Goal: Task Accomplishment & Management: Complete application form

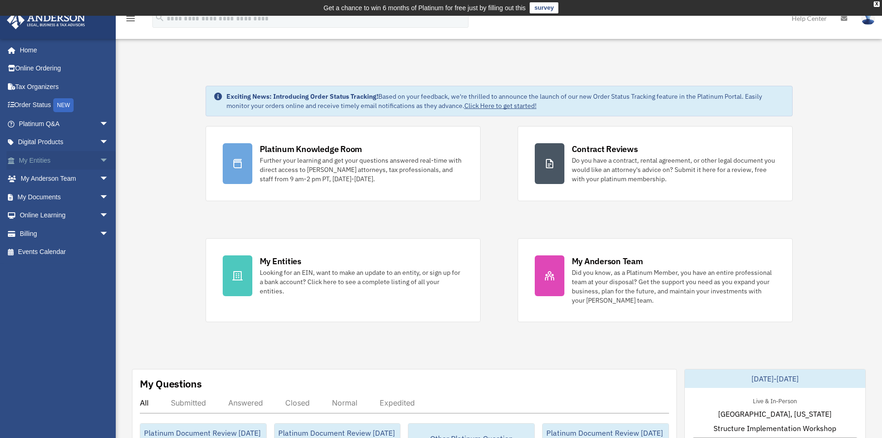
click at [100, 163] on span "arrow_drop_down" at bounding box center [109, 160] width 19 height 19
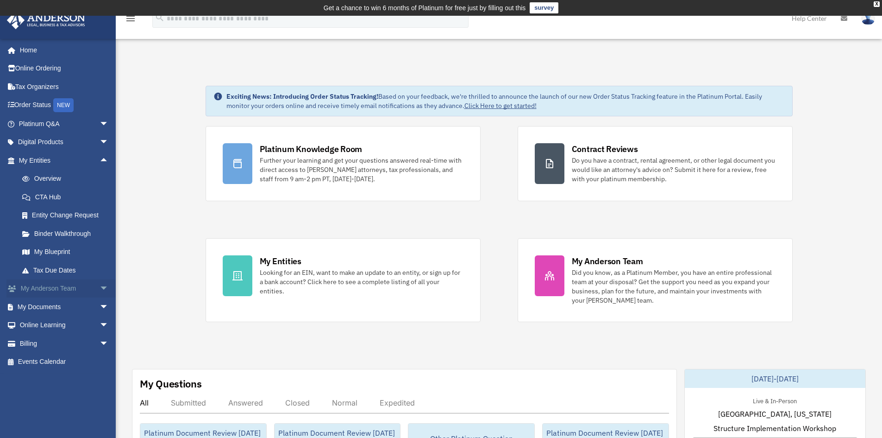
click at [100, 282] on span "arrow_drop_down" at bounding box center [109, 288] width 19 height 19
click at [64, 347] on link "Client Referrals" at bounding box center [68, 343] width 110 height 19
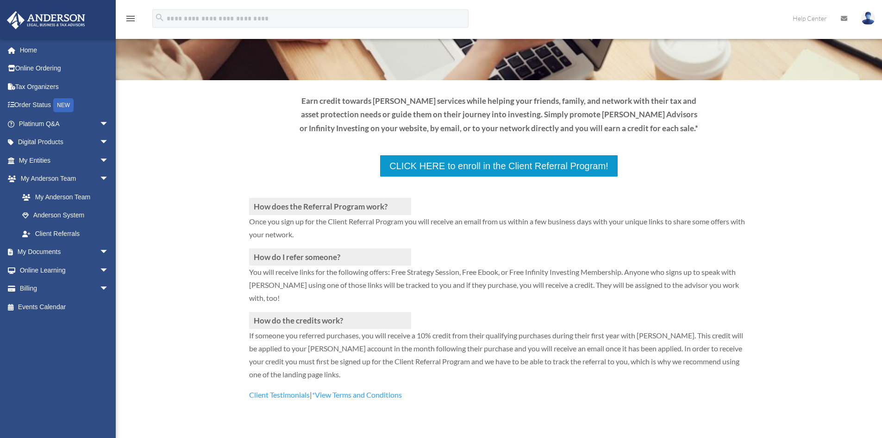
scroll to position [93, 0]
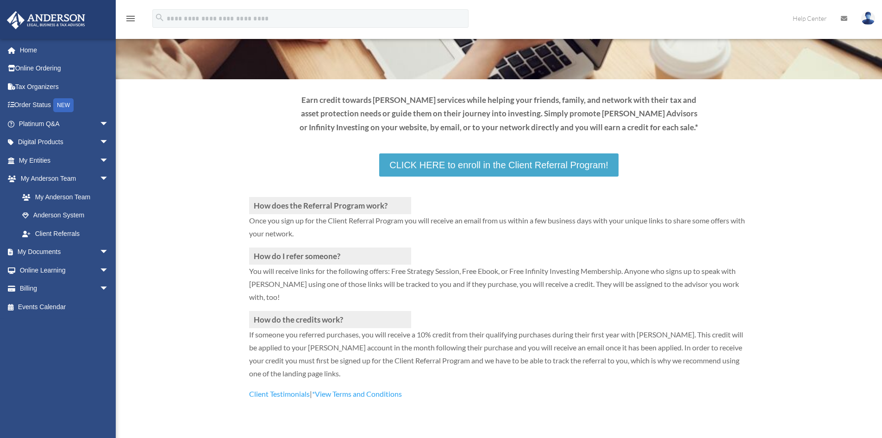
click at [485, 163] on link "CLICK HERE to enroll in the Client Referral Program!" at bounding box center [498, 164] width 239 height 23
